Goal: Task Accomplishment & Management: Use online tool/utility

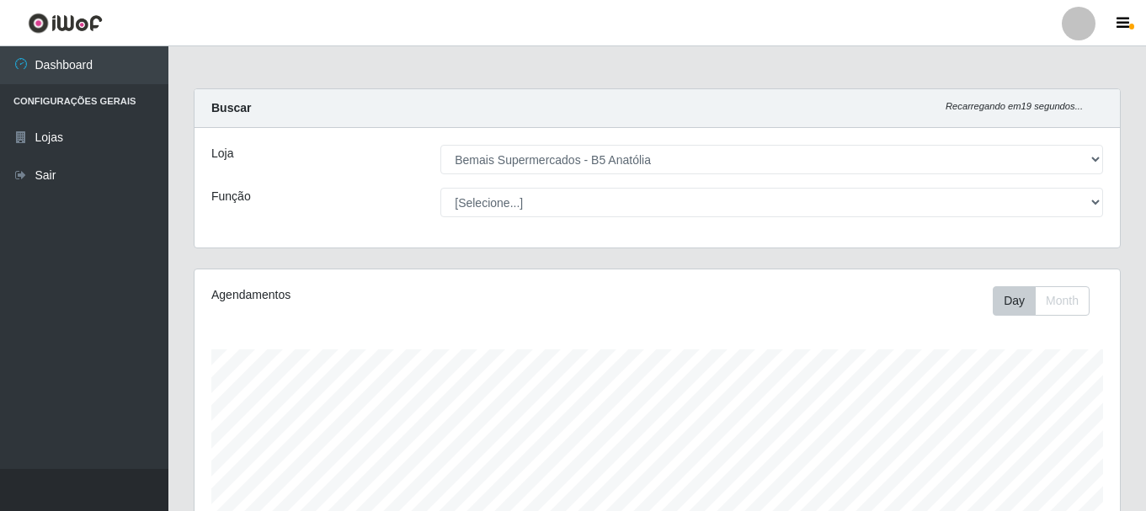
select select "405"
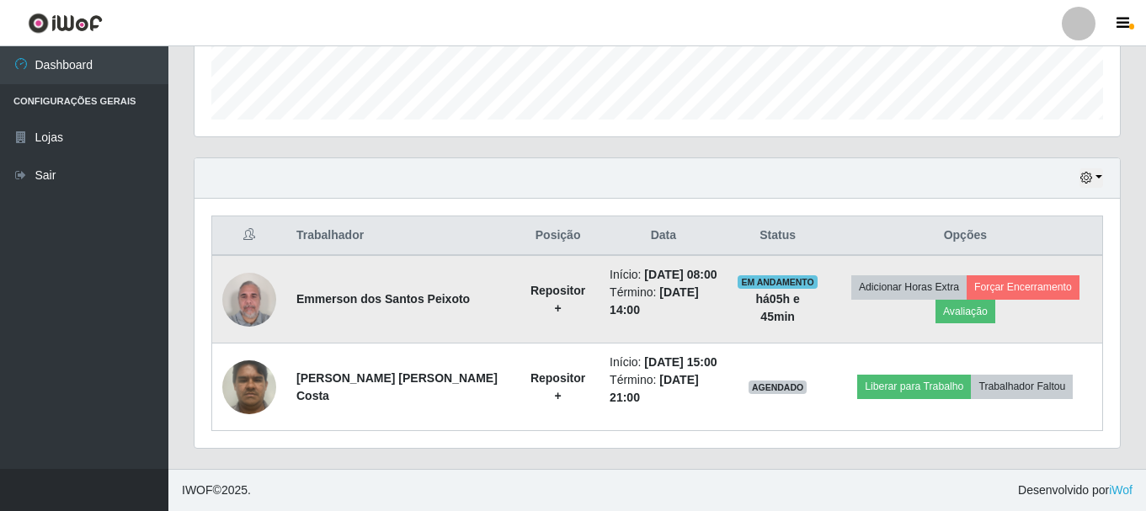
scroll to position [349, 925]
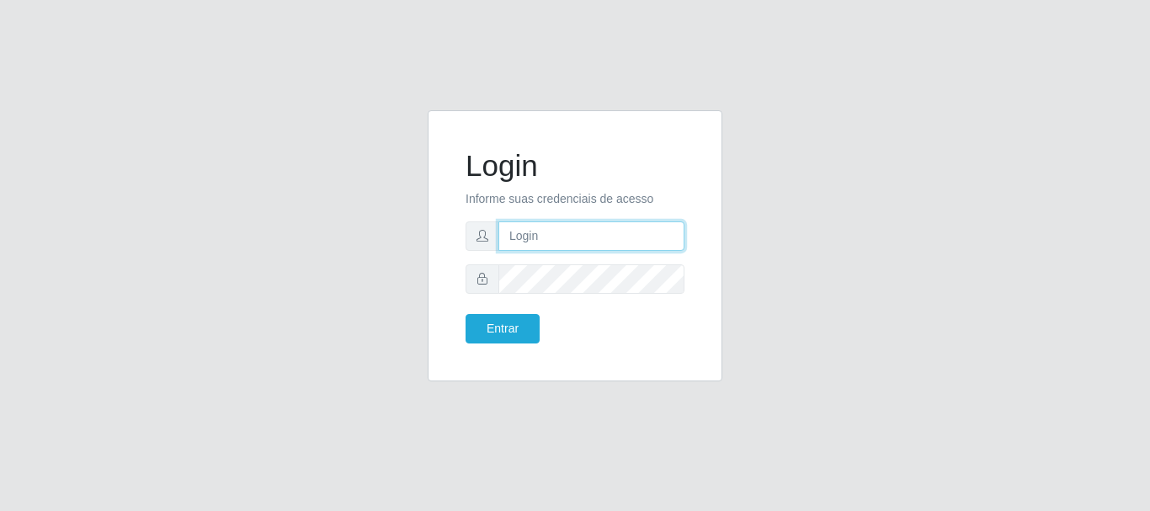
click at [553, 242] on input "text" at bounding box center [591, 235] width 186 height 29
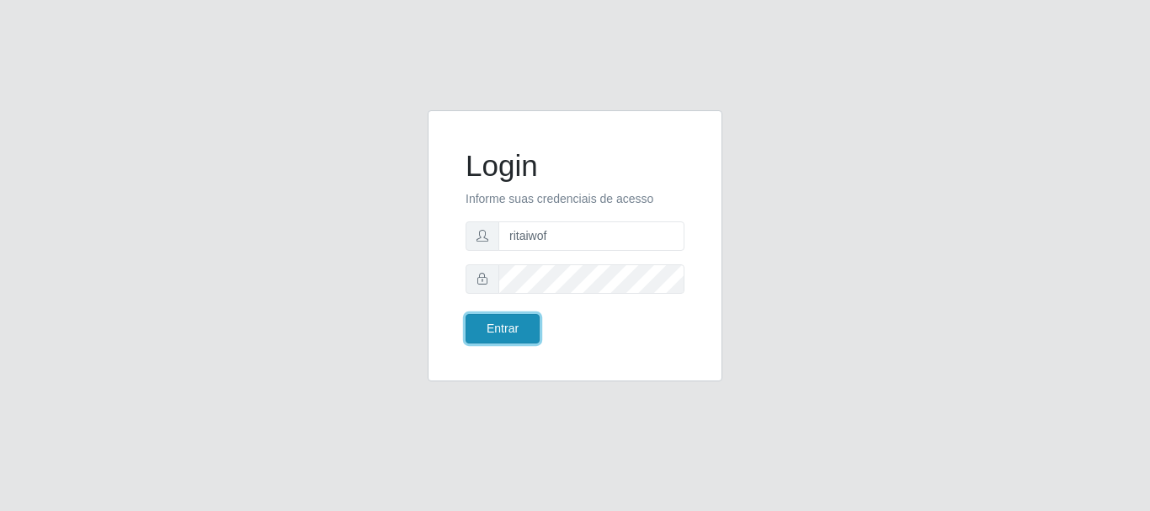
click at [521, 335] on button "Entrar" at bounding box center [503, 328] width 74 height 29
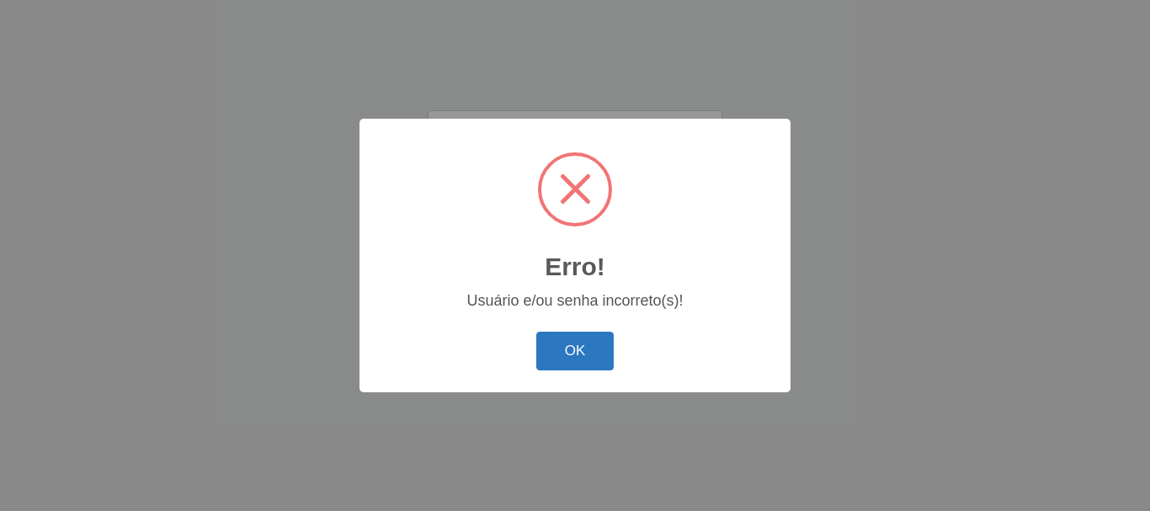
click at [565, 336] on button "OK" at bounding box center [575, 352] width 78 height 40
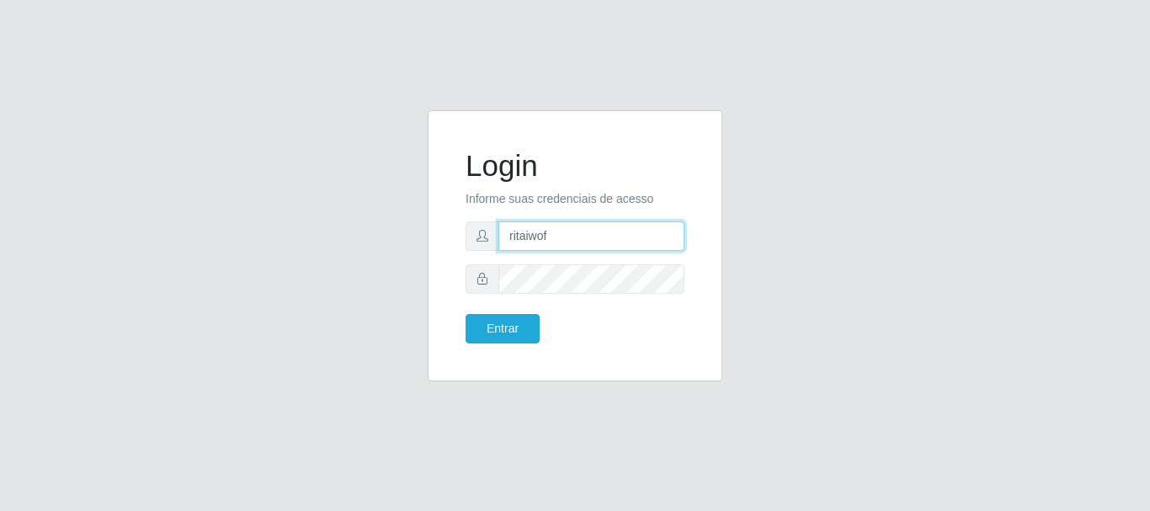
click at [565, 231] on input "ritaiwof" at bounding box center [591, 235] width 186 height 29
type input "ritaiwof@B5"
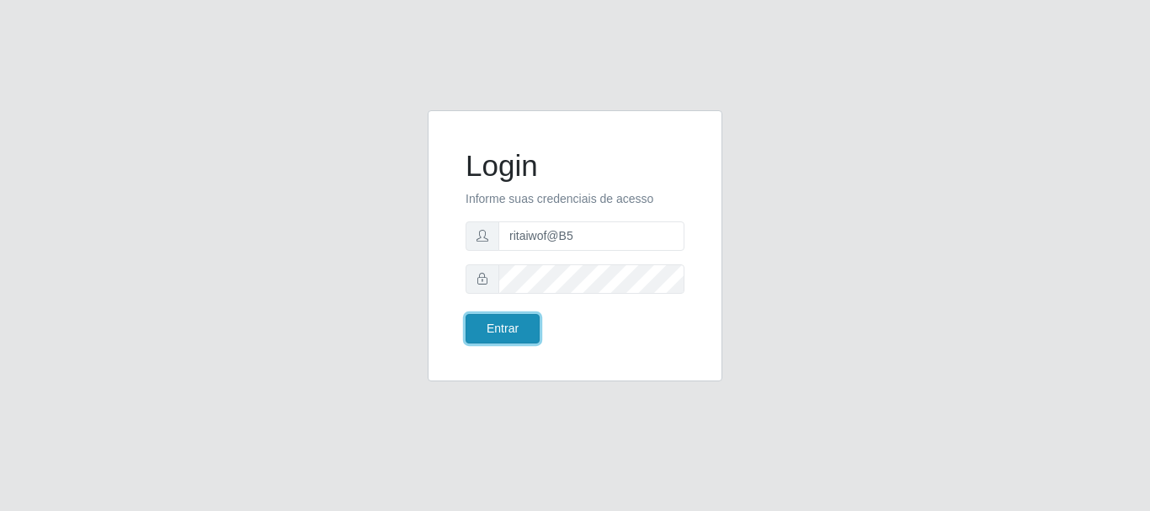
click at [524, 326] on button "Entrar" at bounding box center [503, 328] width 74 height 29
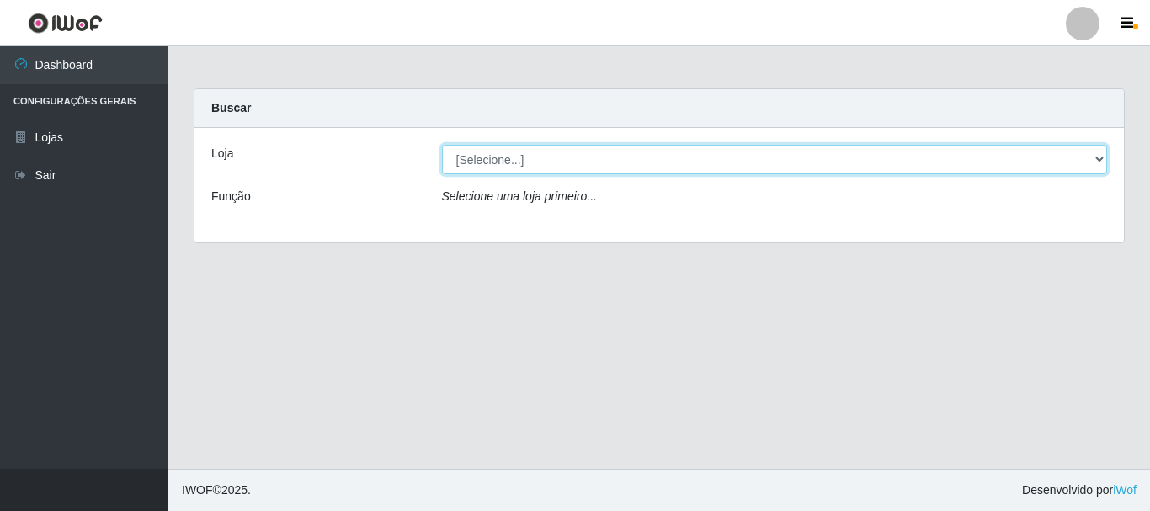
click at [726, 157] on select "[Selecione...] Bemais Supermercados - B5 Anatólia" at bounding box center [775, 159] width 666 height 29
select select "405"
click at [442, 145] on select "[Selecione...] Bemais Supermercados - B5 Anatólia" at bounding box center [775, 159] width 666 height 29
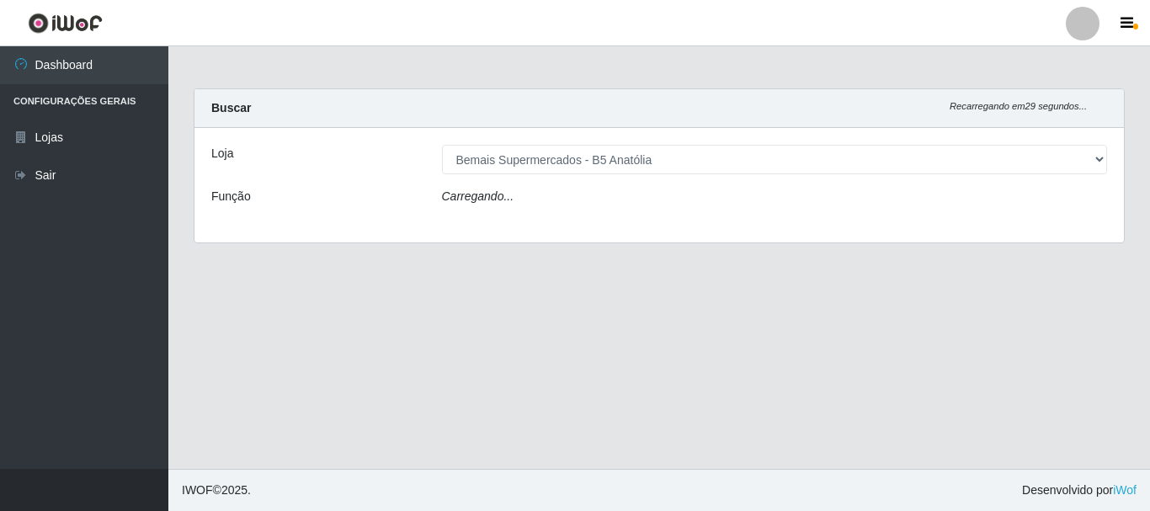
click at [692, 187] on div "Loja [Selecione...] Bemais Supermercados - B5 Anatólia Função Carregando..." at bounding box center [658, 185] width 929 height 114
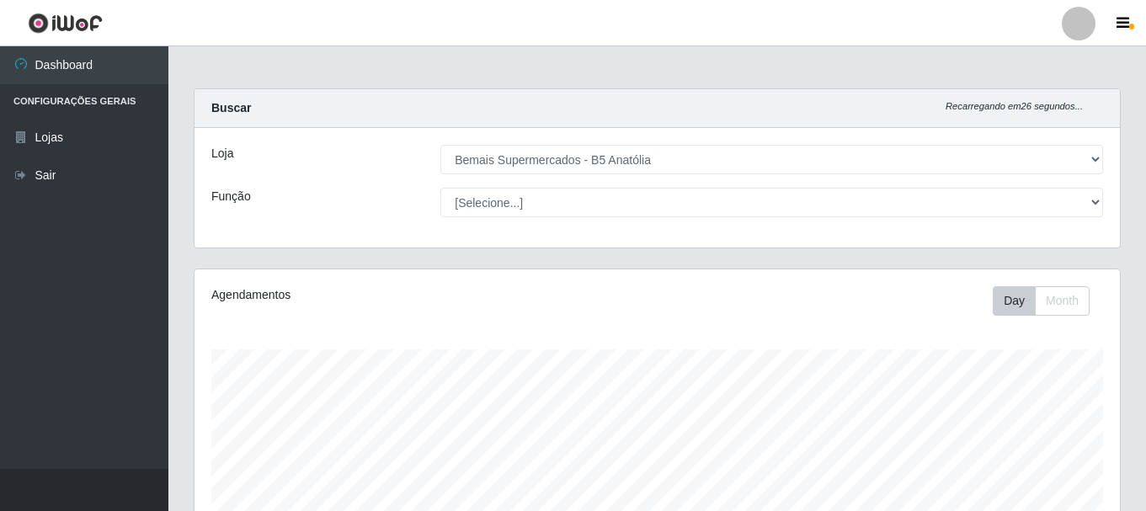
scroll to position [349, 925]
click at [672, 199] on select "[Selecione...] ASG ASG + ASG ++ Auxiliar de Estacionamento Auxiliar de Estacion…" at bounding box center [771, 202] width 662 height 29
select select "82"
click at [440, 188] on select "[Selecione...] ASG ASG + ASG ++ Auxiliar de Estacionamento Auxiliar de Estacion…" at bounding box center [771, 202] width 662 height 29
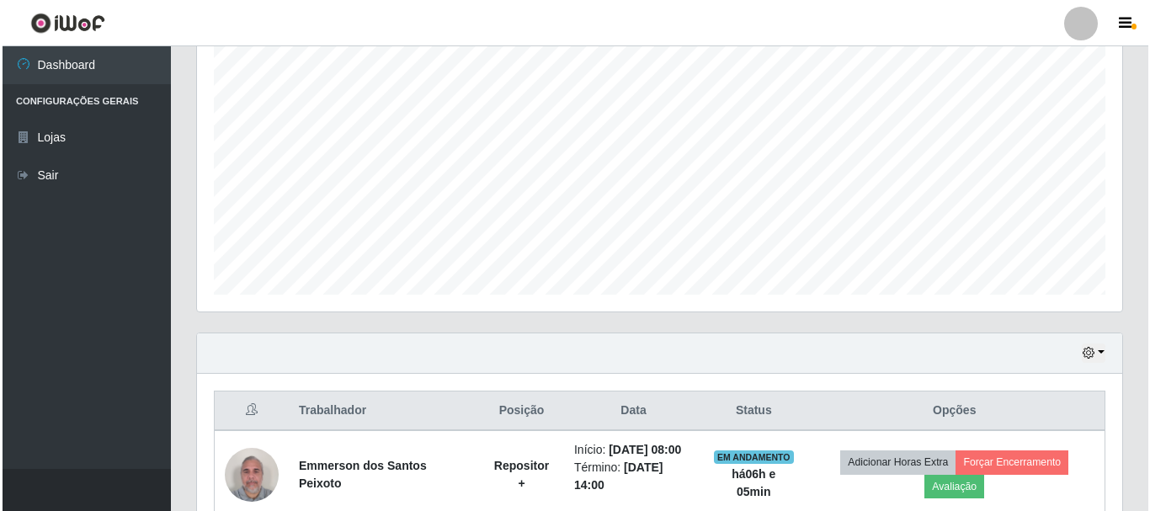
scroll to position [482, 0]
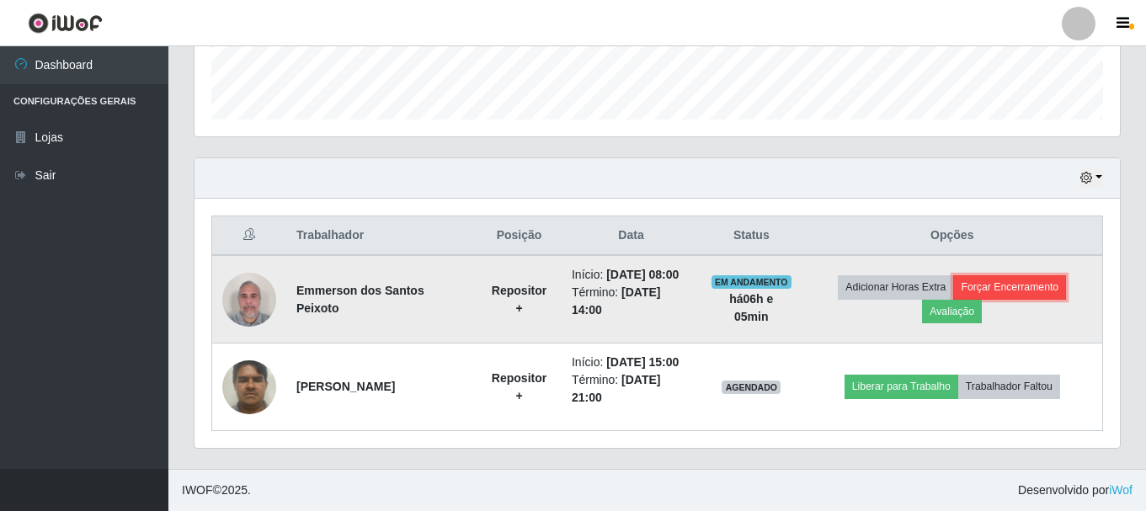
click at [1010, 277] on button "Forçar Encerramento" at bounding box center [1009, 287] width 113 height 24
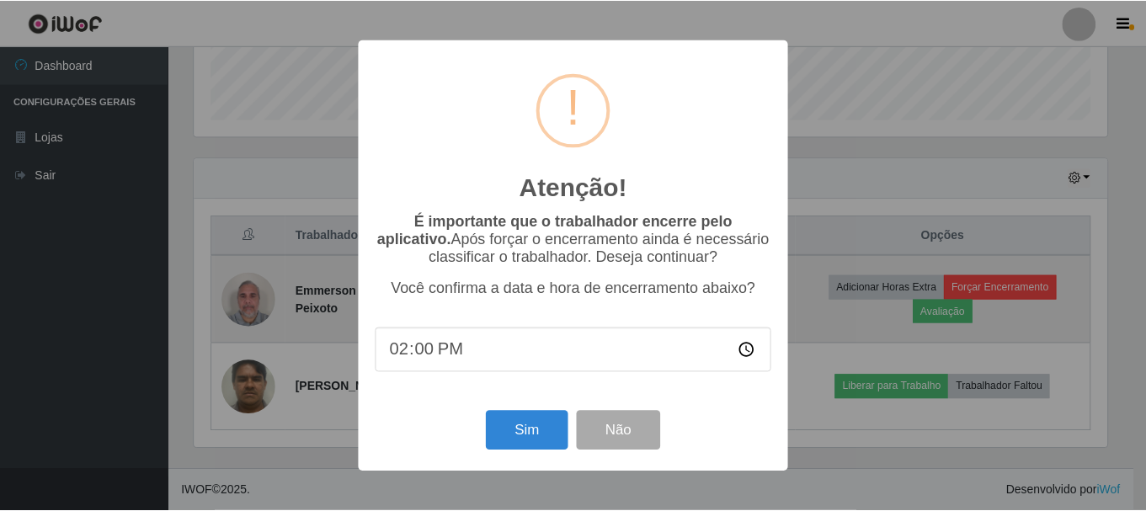
scroll to position [349, 917]
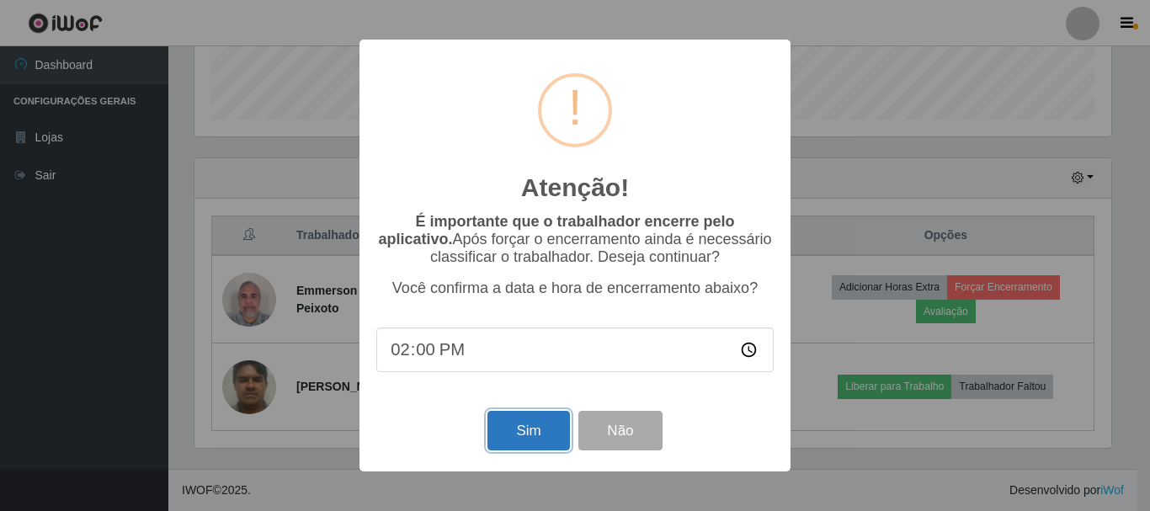
click at [529, 439] on button "Sim" at bounding box center [528, 431] width 82 height 40
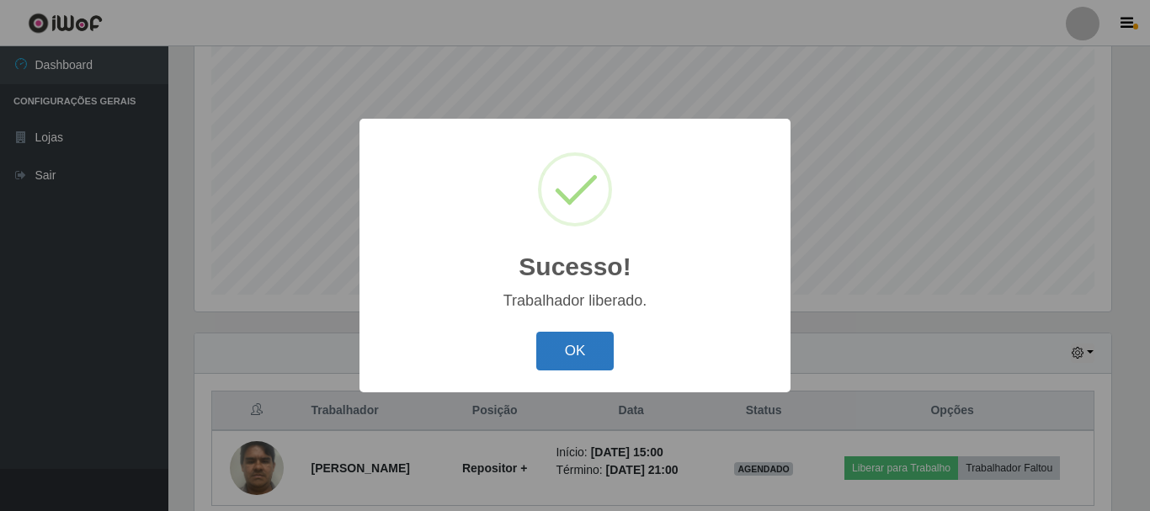
click at [570, 339] on button "OK" at bounding box center [575, 352] width 78 height 40
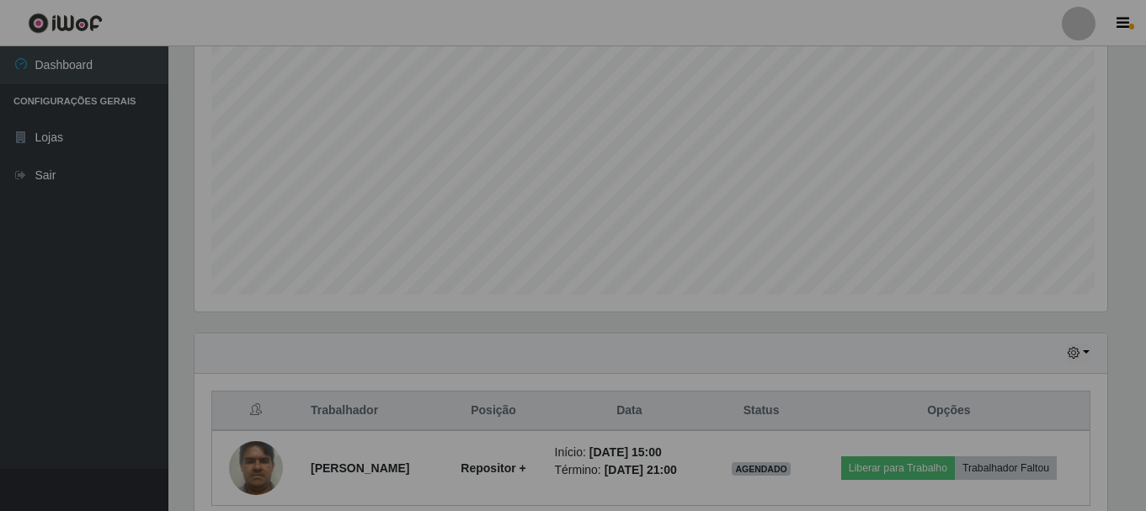
scroll to position [349, 925]
